Goal: Information Seeking & Learning: Find specific fact

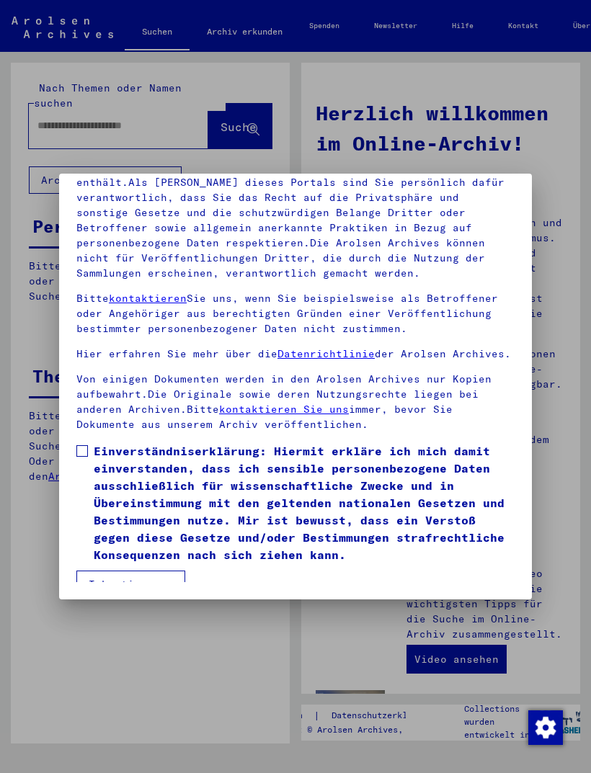
scroll to position [189, 0]
click at [73, 440] on mat-dialog-content "Unsere Nutzungsbedingungen wurden durch den Internationalen Ausschuss als obers…" at bounding box center [295, 330] width 473 height 502
click at [86, 445] on span at bounding box center [82, 451] width 12 height 12
click at [158, 570] on button "Ich stimme zu" at bounding box center [130, 583] width 109 height 27
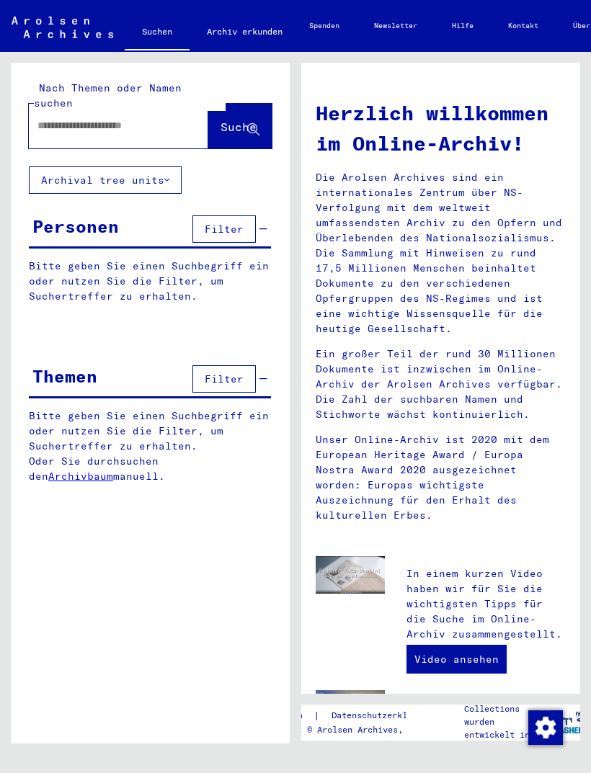
click at [100, 118] on input "text" at bounding box center [100, 125] width 127 height 15
type input "****"
click at [228, 120] on span "Suche" at bounding box center [238, 127] width 36 height 14
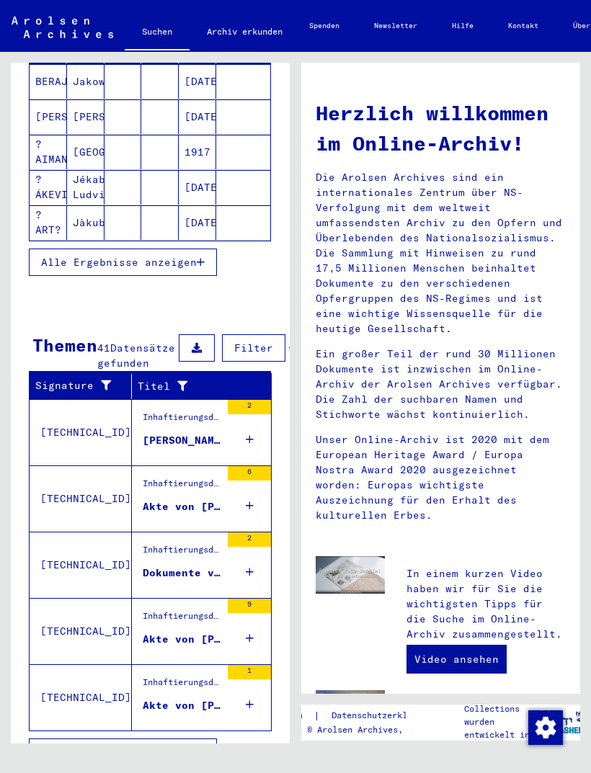
scroll to position [230, 0]
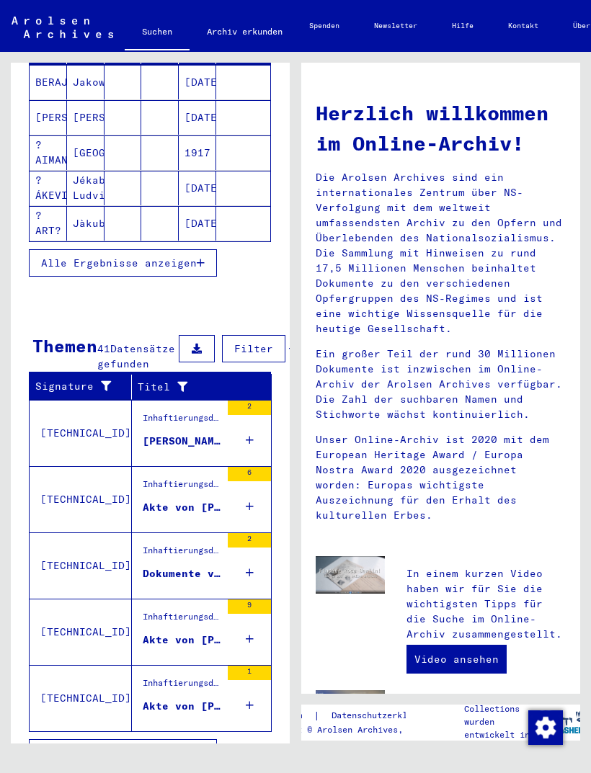
click at [176, 515] on div "Akte von [PERSON_NAME], geboren am [DEMOGRAPHIC_DATA]" at bounding box center [182, 507] width 78 height 15
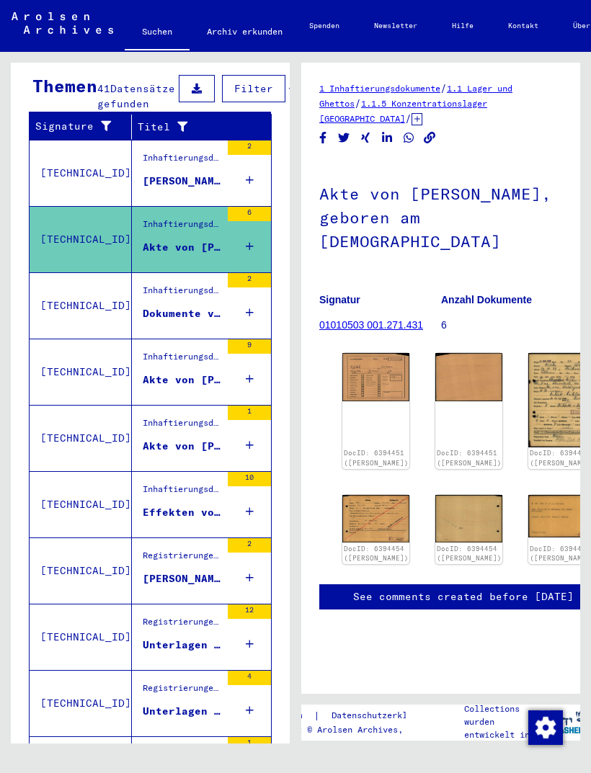
click at [165, 321] on div "Dokumente von [PERSON_NAME], geboren am [DEMOGRAPHIC_DATA]" at bounding box center [182, 313] width 78 height 15
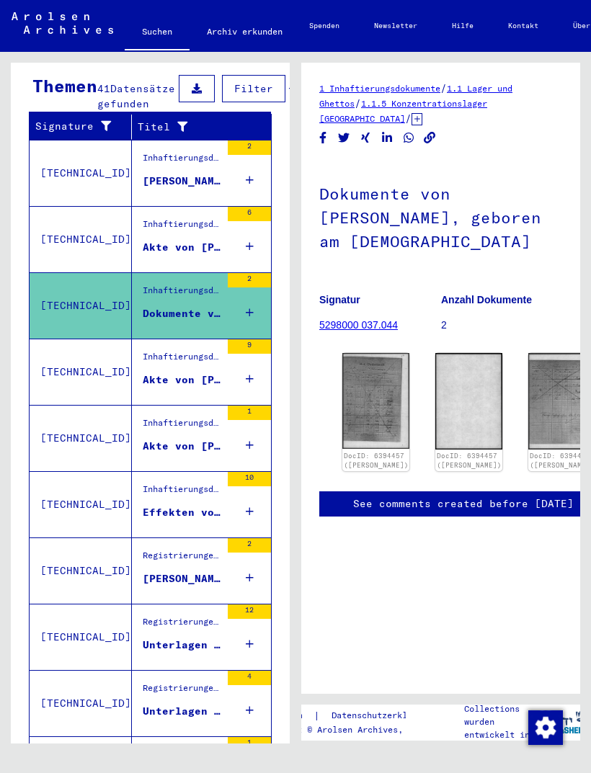
click at [184, 388] on div "Akte von [PERSON_NAME], geboren am [DEMOGRAPHIC_DATA]" at bounding box center [182, 379] width 78 height 15
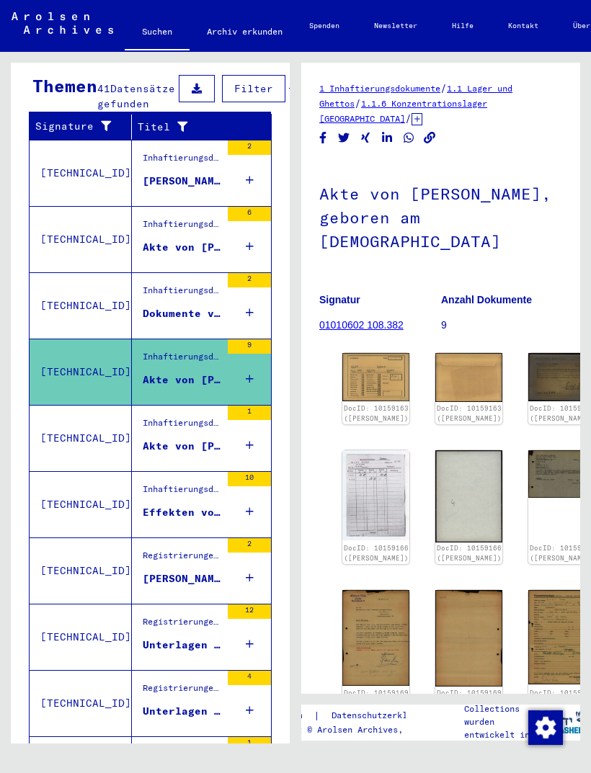
click at [184, 438] on figure "Inhaftierungsdokumente > Verschiedenes > Gefängnisse > Listenmaterial Gruppe P.…" at bounding box center [182, 427] width 78 height 22
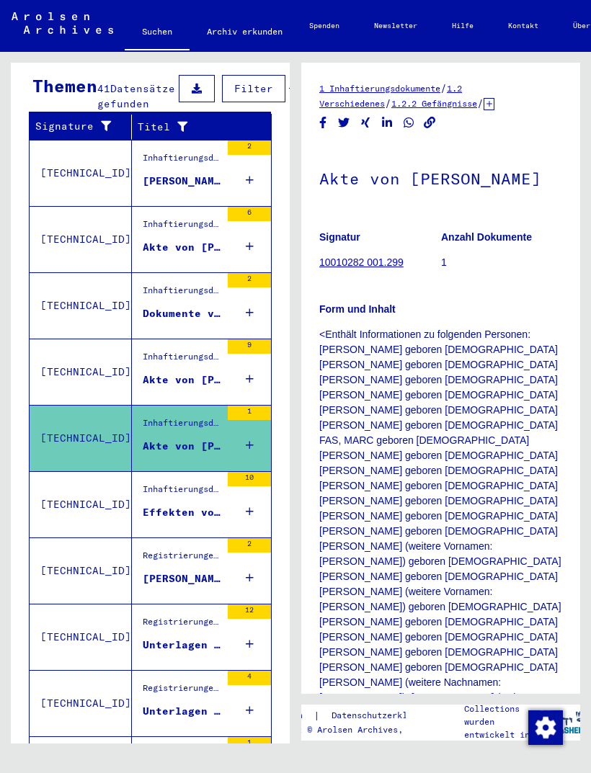
click at [187, 520] on div "Effekten von [PERSON_NAME] [DATE]" at bounding box center [182, 512] width 78 height 15
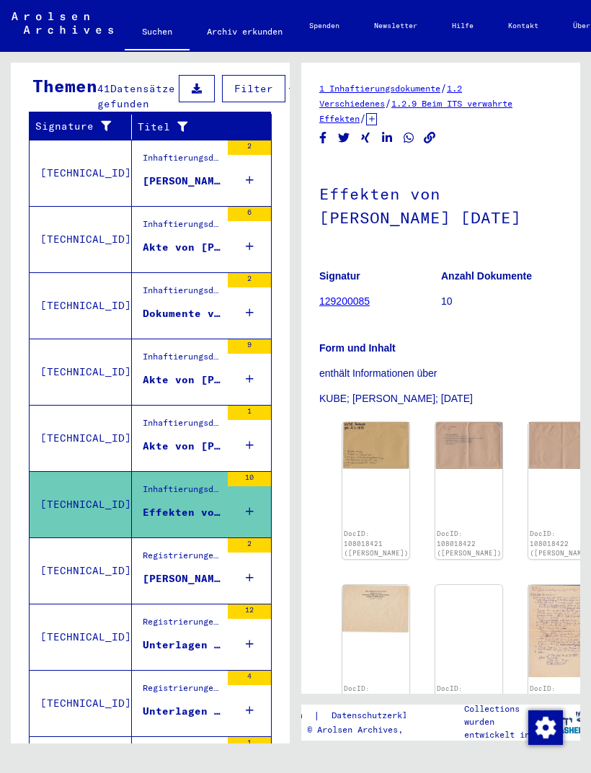
click at [174, 569] on div "Registrierungen und [MEDICAL_DATA] von Displaced Persons, Kindern und Vermisste…" at bounding box center [182, 559] width 78 height 20
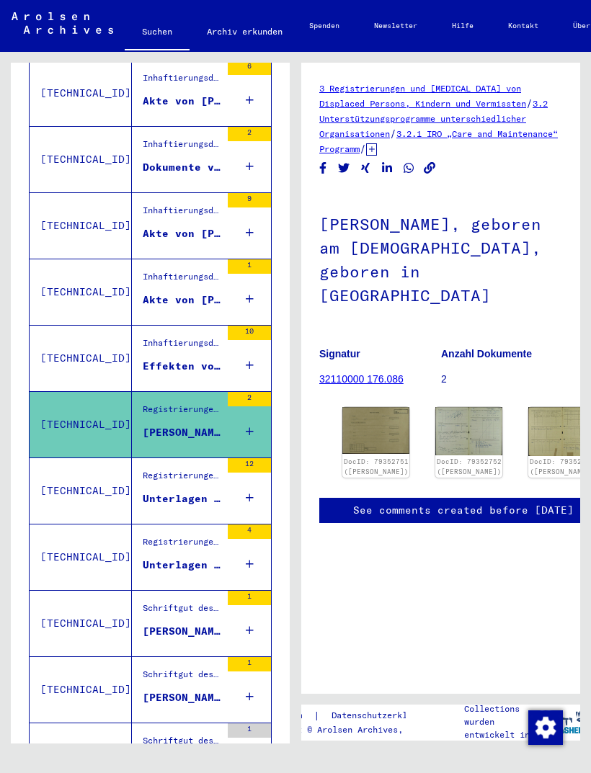
scroll to position [382, 0]
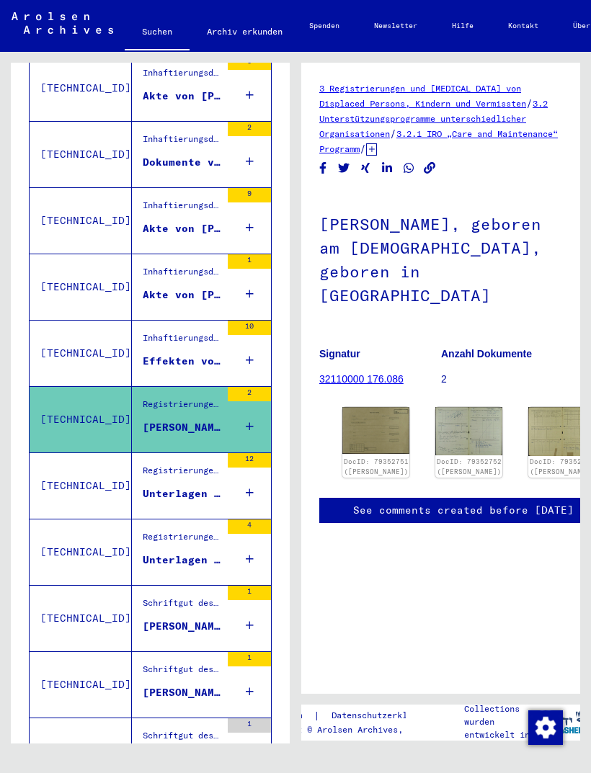
click at [174, 501] on div "Unterlagen von [PERSON_NAME], geboren am [DEMOGRAPHIC_DATA], geboren in [GEOGRA…" at bounding box center [182, 493] width 78 height 15
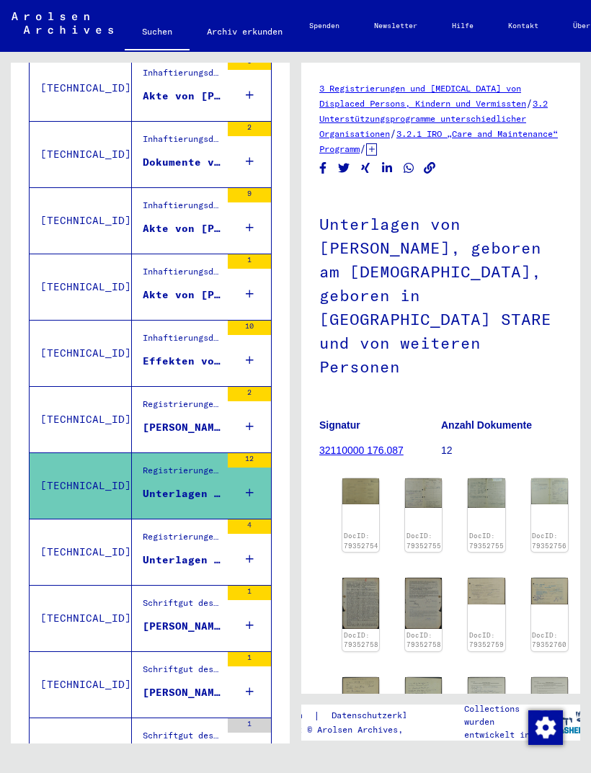
click at [174, 568] on div "Unterlagen von [PERSON_NAME], geboren am [DEMOGRAPHIC_DATA], geboren in [GEOGRA…" at bounding box center [182, 559] width 78 height 15
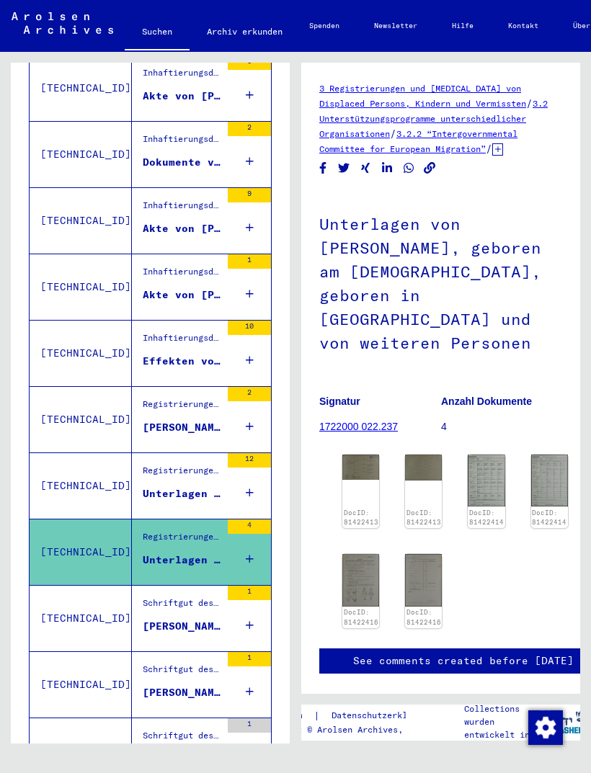
click at [180, 634] on div "[PERSON_NAME], geboren am 00.12.1922" at bounding box center [182, 626] width 78 height 15
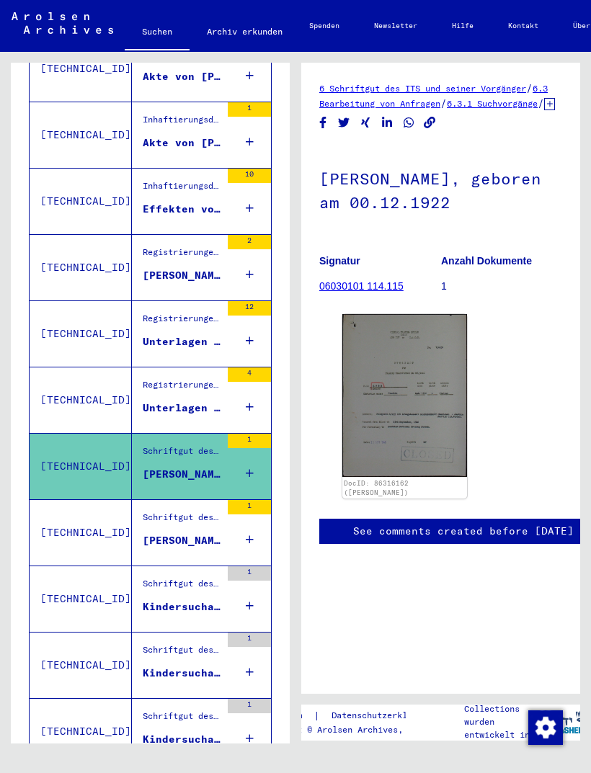
scroll to position [534, 0]
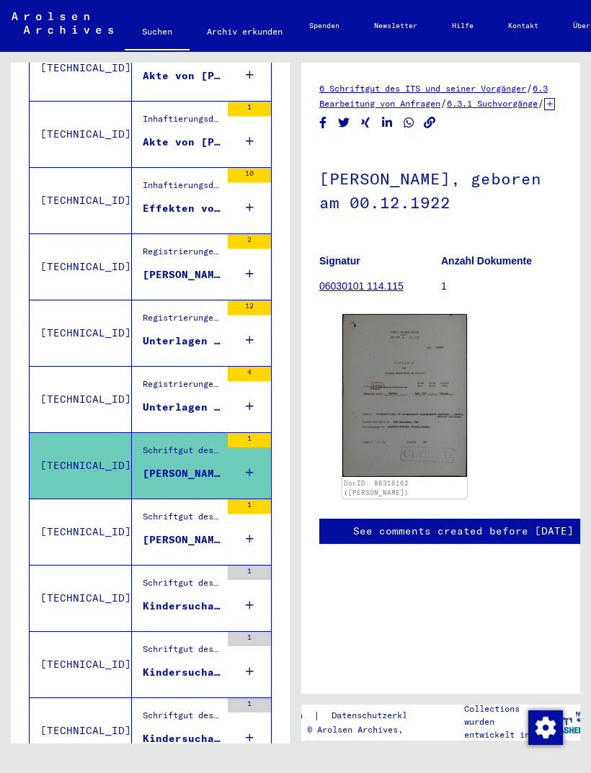
click at [173, 547] on div "[PERSON_NAME], geboren am [DEMOGRAPHIC_DATA]" at bounding box center [182, 539] width 78 height 15
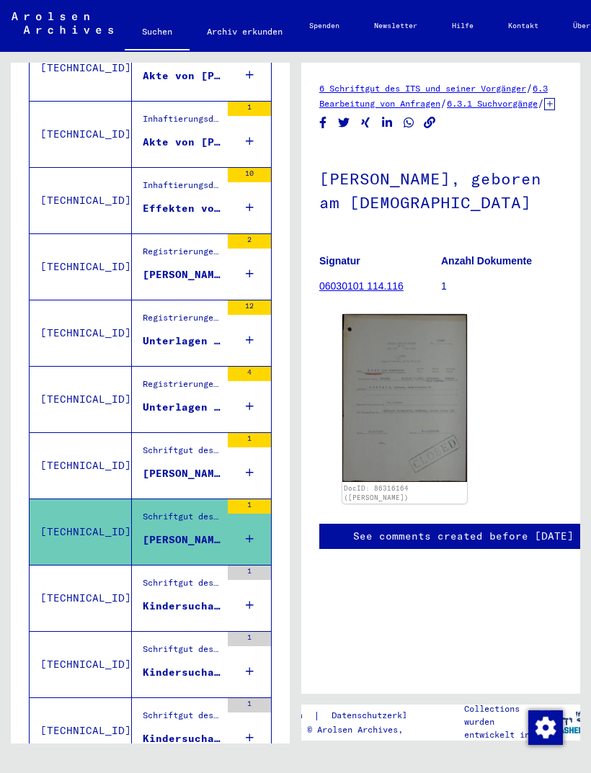
click at [180, 596] on div "Schriftgut des ITS und seiner Vorgänger > Bearbeitung von Anfragen > Fallbezoge…" at bounding box center [182, 586] width 78 height 20
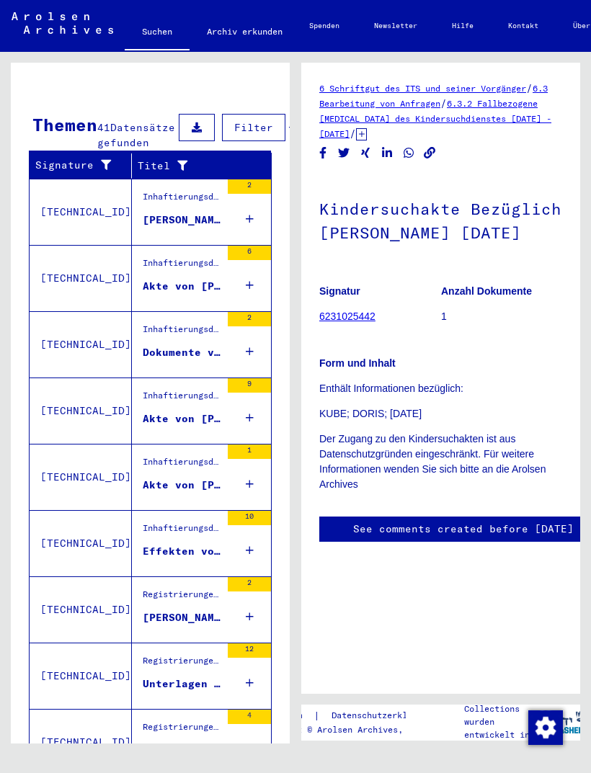
scroll to position [174, 0]
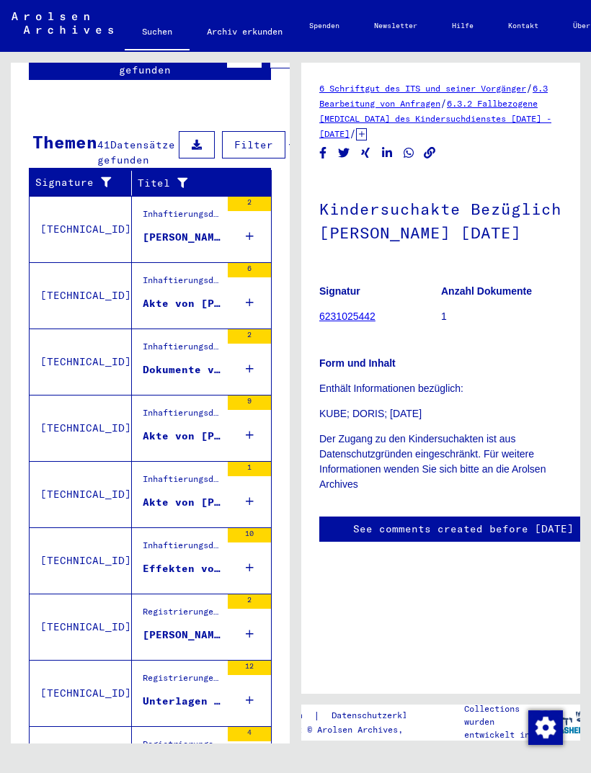
click at [181, 510] on div "Akte von [PERSON_NAME]" at bounding box center [182, 502] width 78 height 15
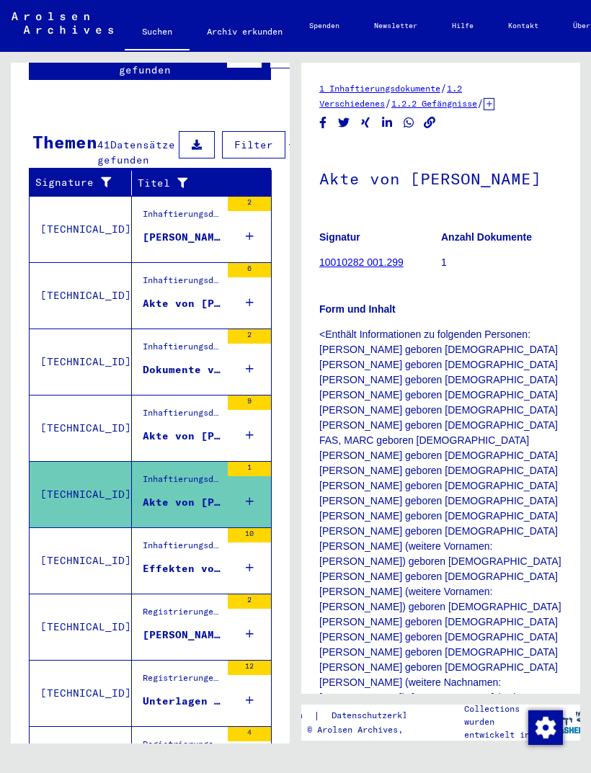
click at [176, 576] on div "Effekten von [PERSON_NAME] [DATE]" at bounding box center [182, 568] width 78 height 15
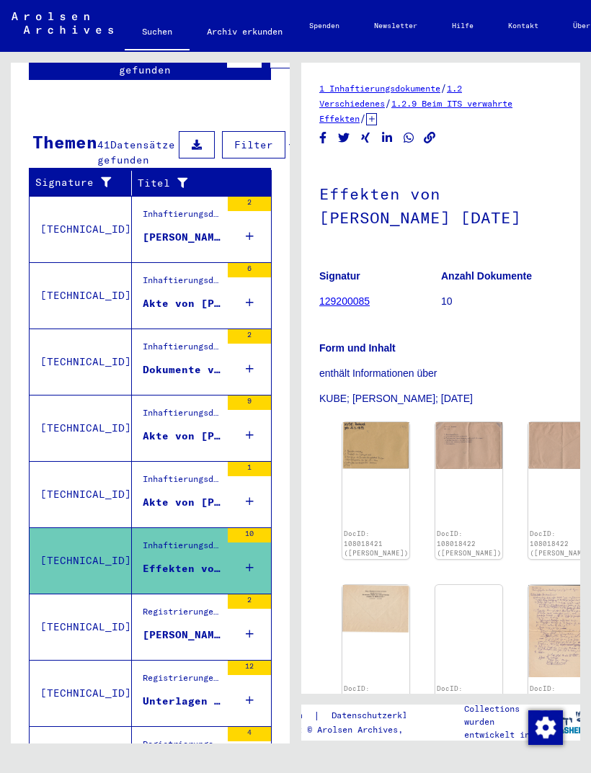
click at [351, 433] on img at bounding box center [375, 445] width 67 height 47
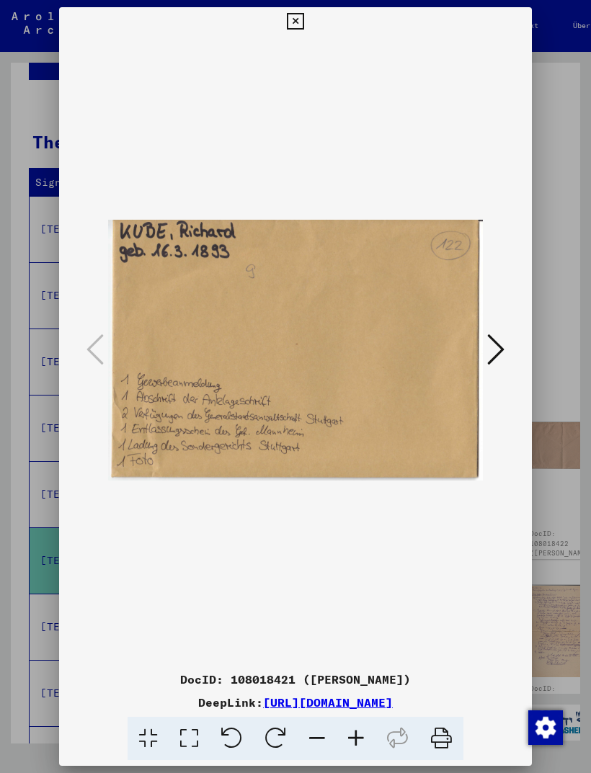
click at [499, 355] on icon at bounding box center [495, 349] width 17 height 35
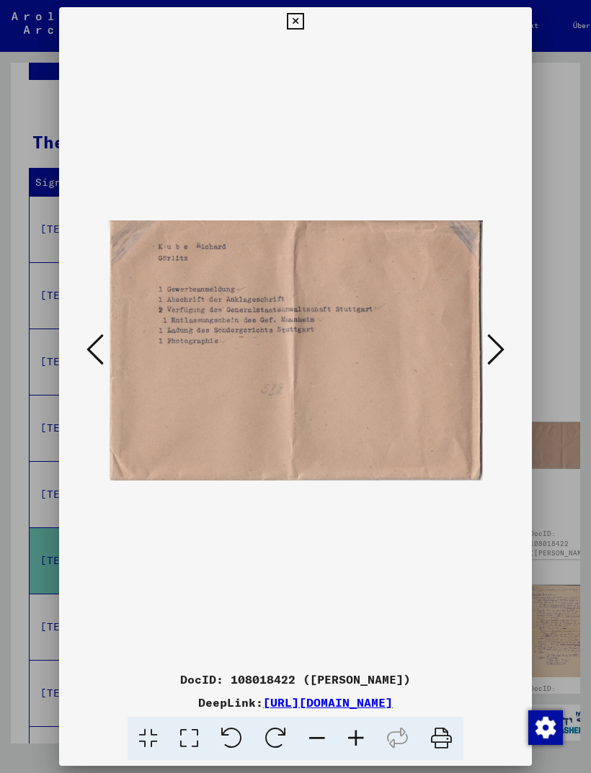
click at [492, 353] on icon at bounding box center [495, 349] width 17 height 35
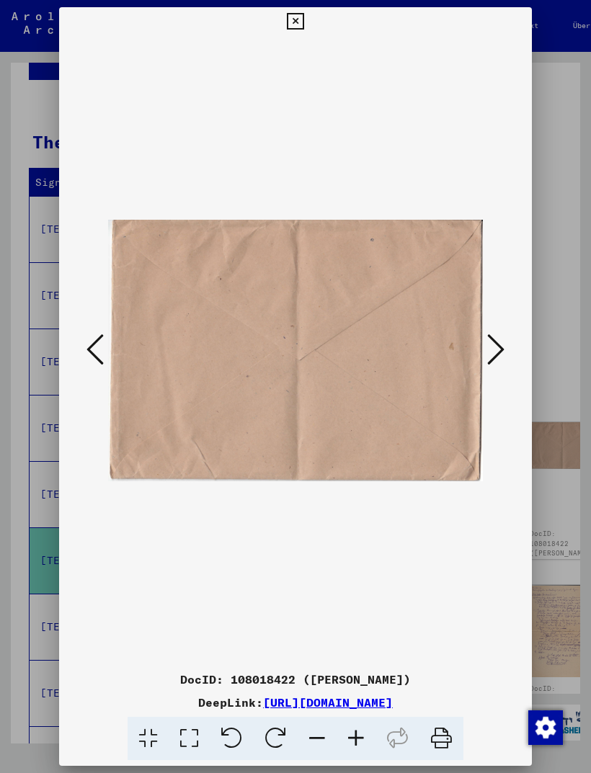
click at [493, 352] on icon at bounding box center [495, 349] width 17 height 35
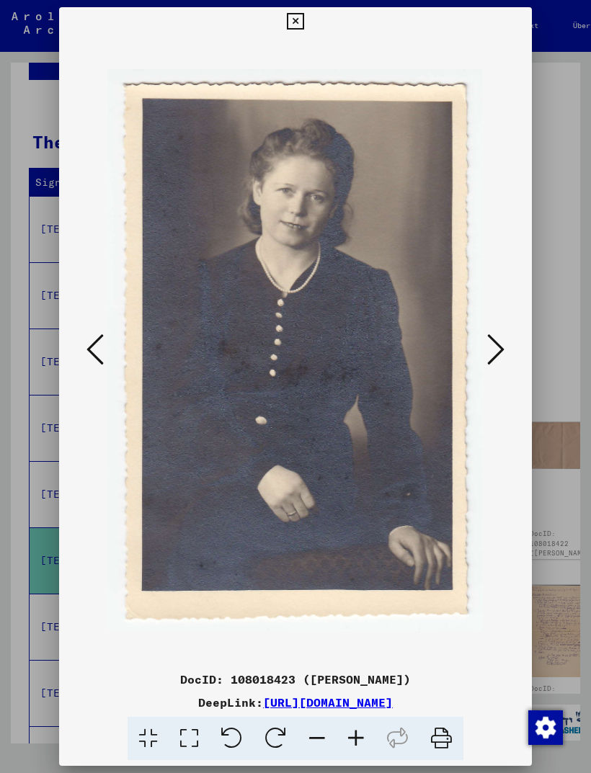
click at [490, 346] on icon at bounding box center [495, 349] width 17 height 35
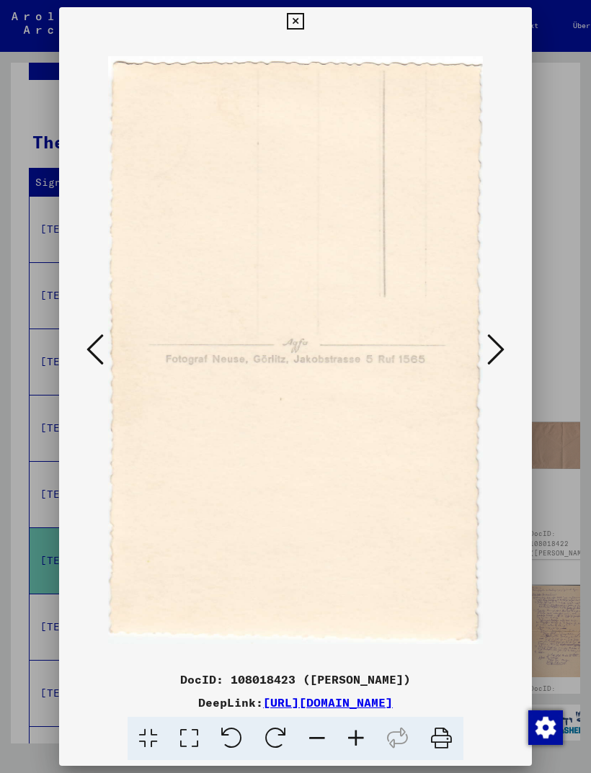
click at [492, 343] on icon at bounding box center [495, 349] width 17 height 35
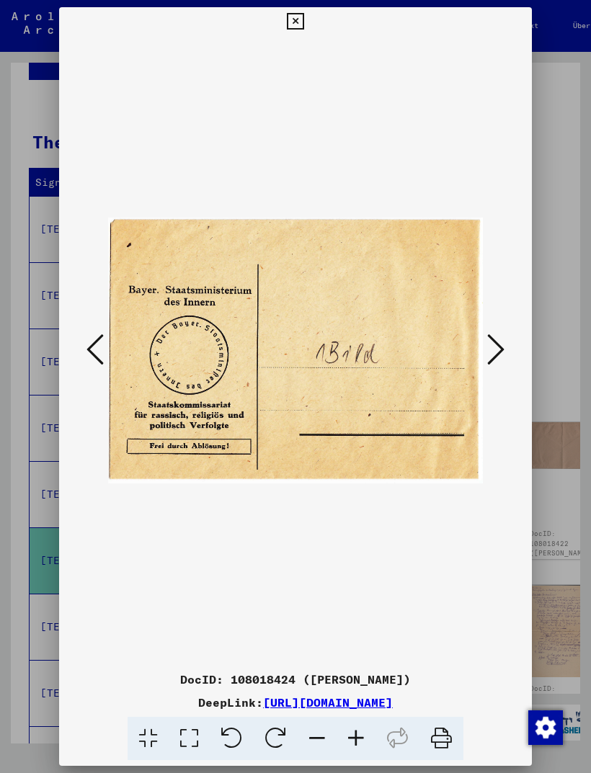
click at [491, 344] on icon at bounding box center [495, 349] width 17 height 35
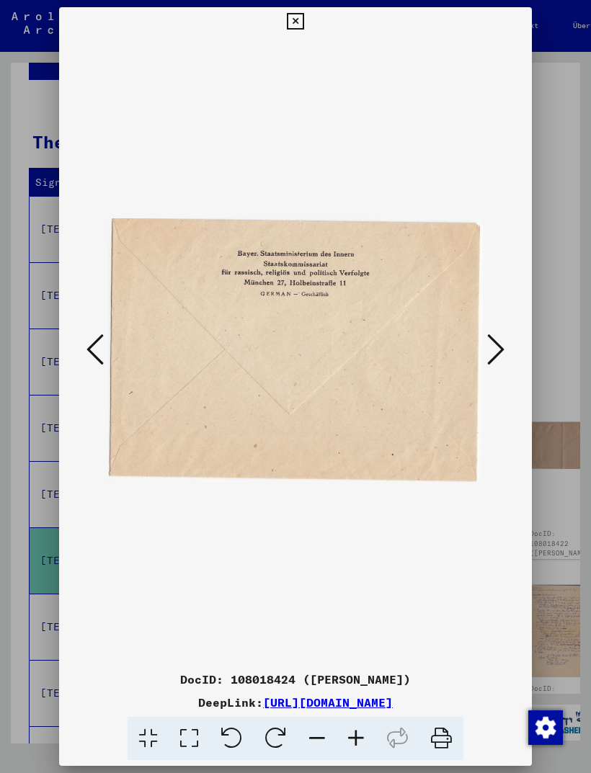
click at [495, 340] on icon at bounding box center [495, 349] width 17 height 35
click at [506, 336] on button at bounding box center [496, 350] width 26 height 41
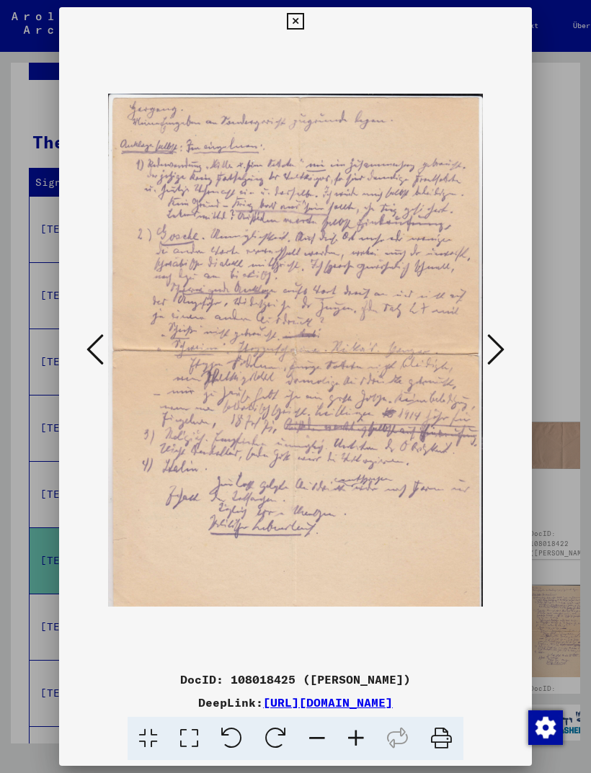
click at [508, 334] on button at bounding box center [496, 350] width 26 height 41
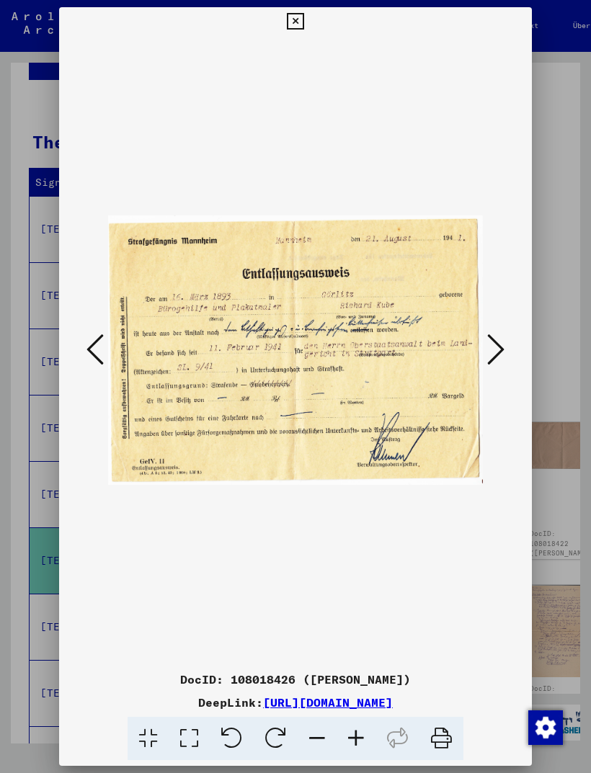
click at [503, 339] on icon at bounding box center [495, 349] width 17 height 35
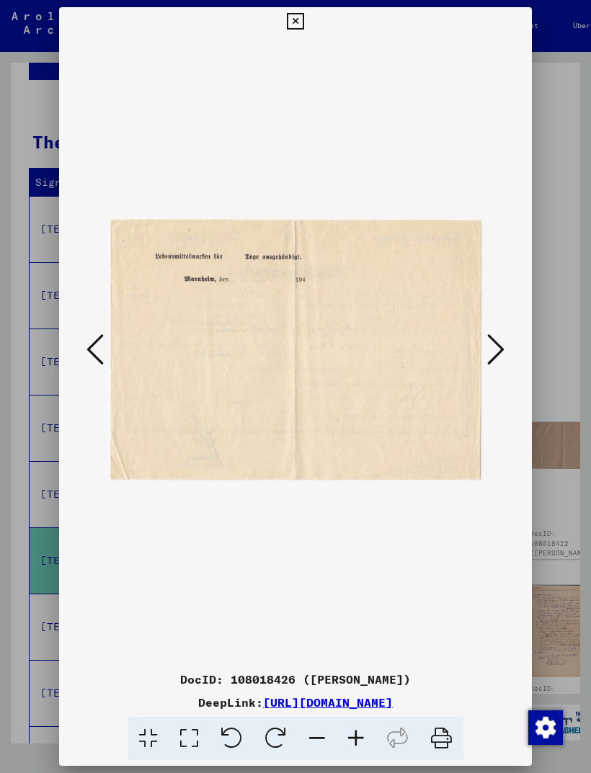
click at [504, 342] on button at bounding box center [496, 350] width 26 height 41
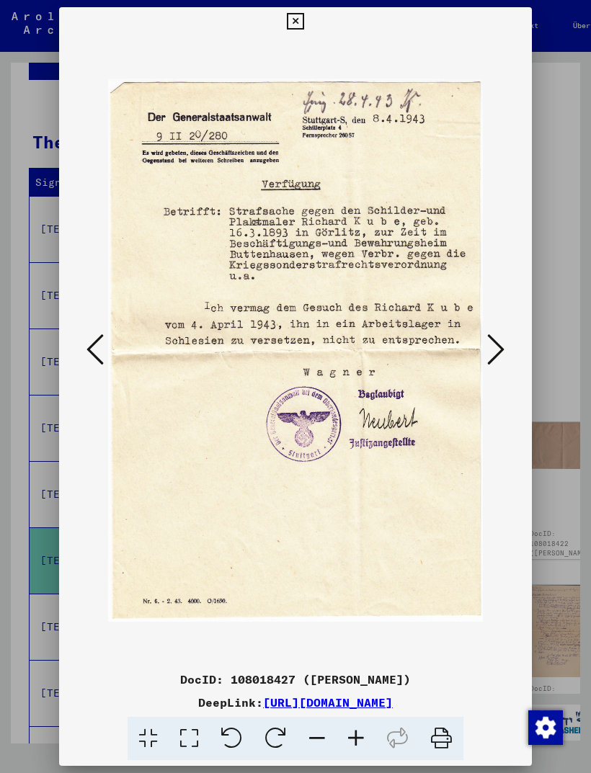
click at [496, 346] on icon at bounding box center [495, 349] width 17 height 35
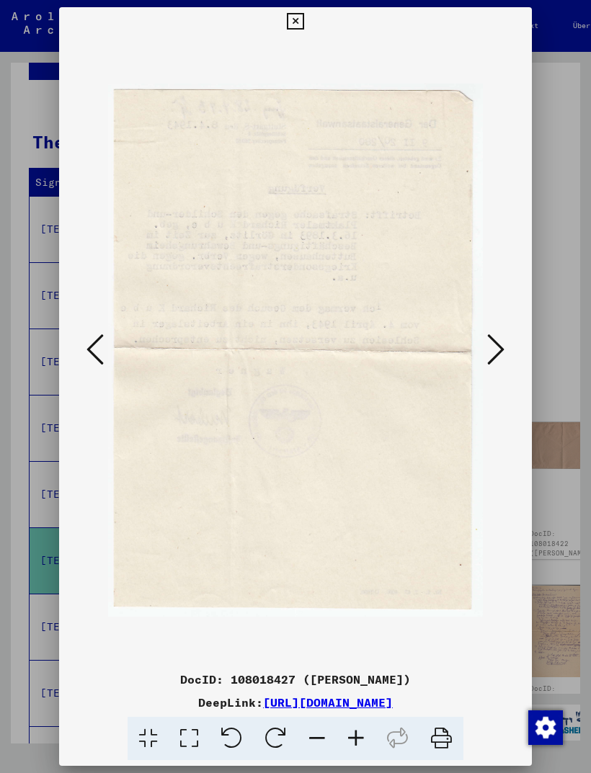
click at [492, 346] on icon at bounding box center [495, 349] width 17 height 35
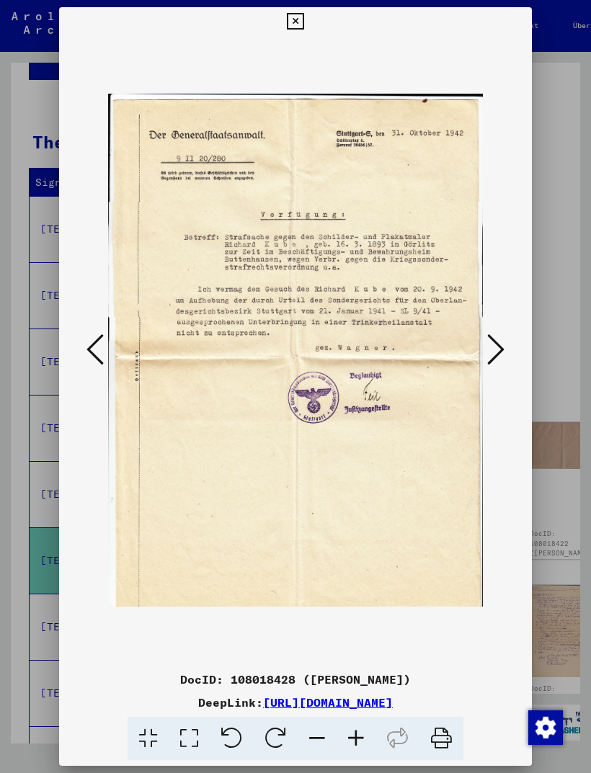
click at [494, 347] on icon at bounding box center [495, 349] width 17 height 35
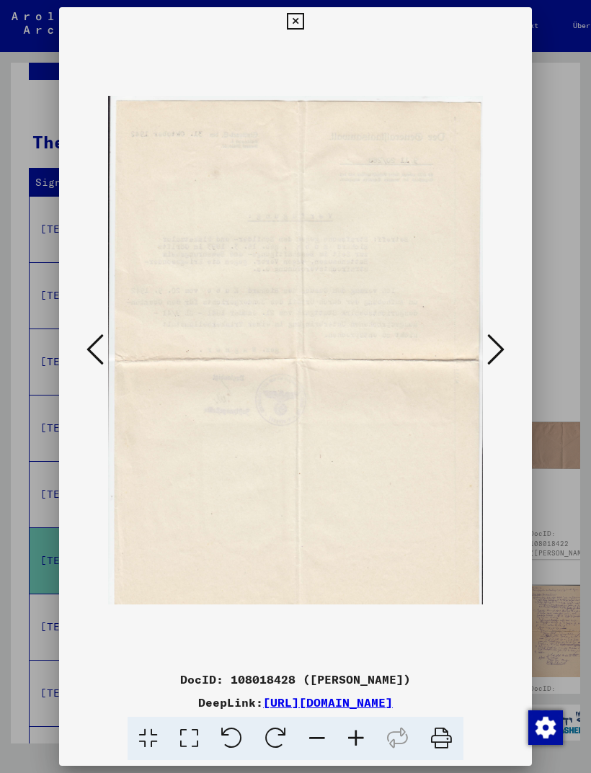
click at [495, 348] on icon at bounding box center [495, 349] width 17 height 35
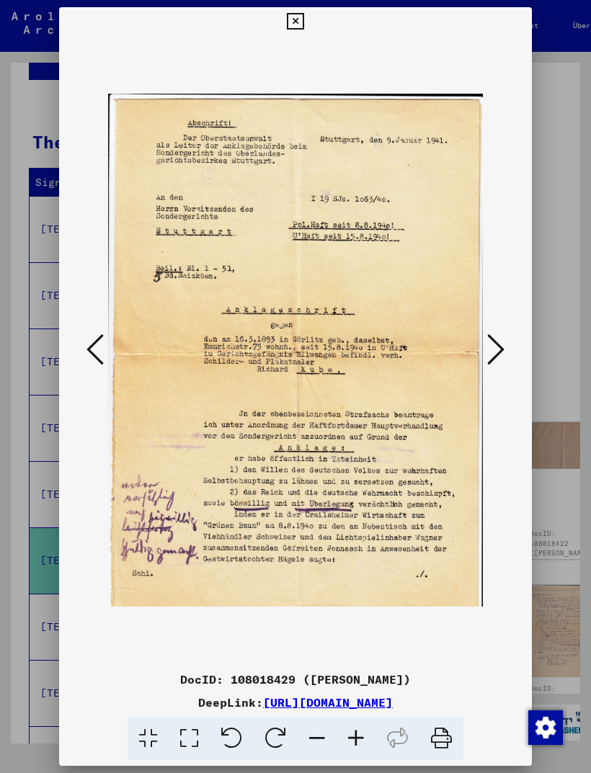
click at [506, 347] on button at bounding box center [496, 350] width 26 height 41
click at [485, 346] on button at bounding box center [496, 350] width 26 height 41
click at [503, 337] on icon at bounding box center [495, 349] width 17 height 35
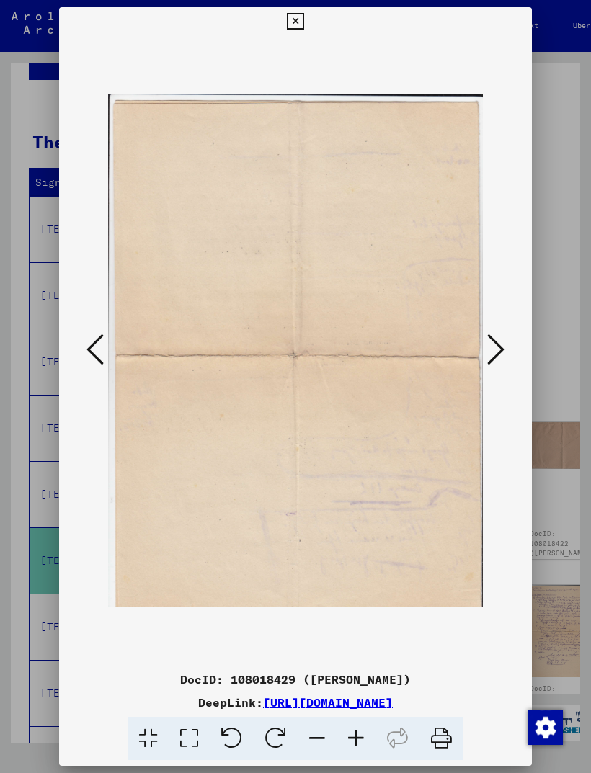
click at [501, 345] on icon at bounding box center [495, 349] width 17 height 35
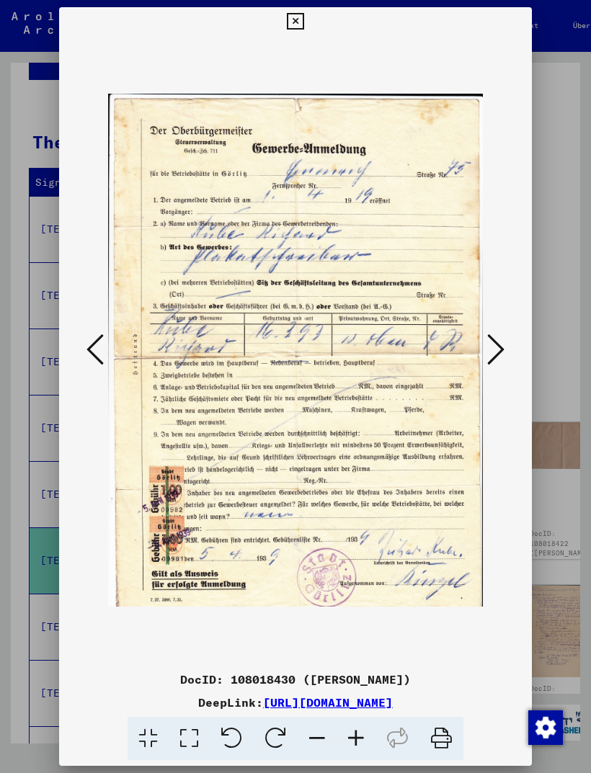
click at [506, 347] on button at bounding box center [496, 350] width 26 height 41
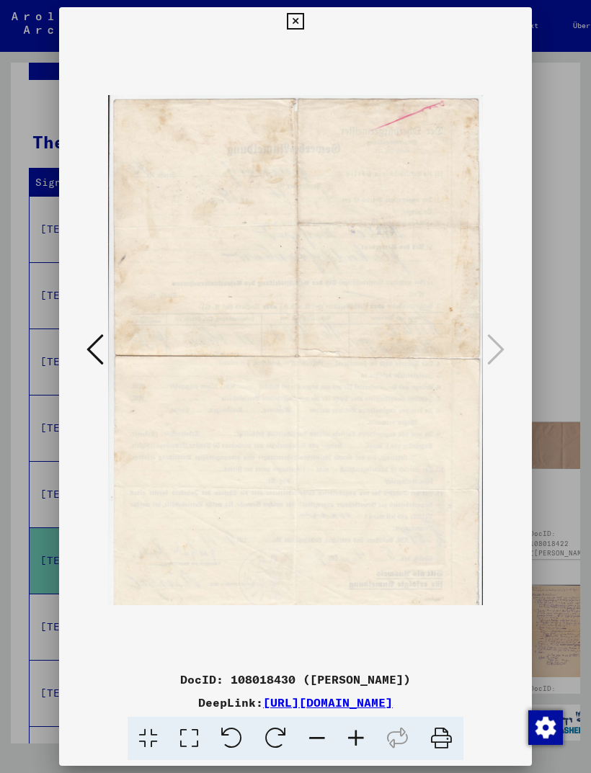
click at [308, 20] on button at bounding box center [294, 21] width 25 height 29
